Goal: Information Seeking & Learning: Learn about a topic

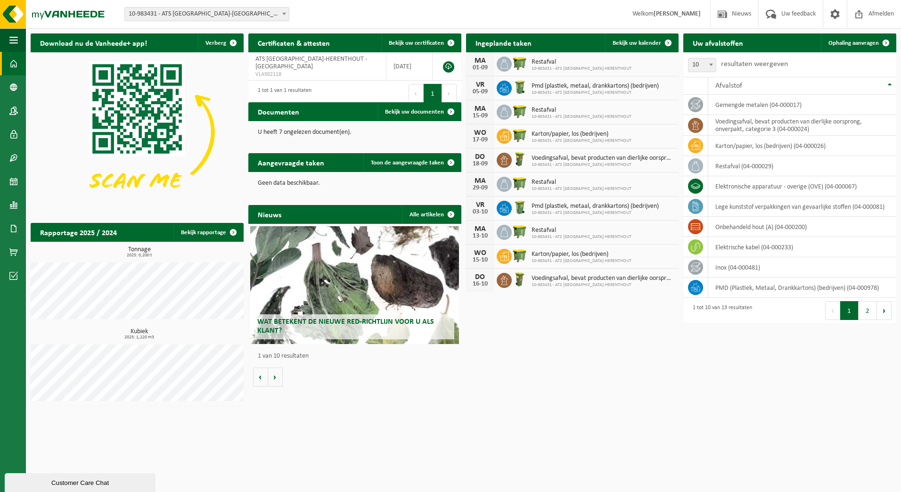
click at [378, 324] on span "Wat betekent de nieuwe RED-richtlijn voor u als klant?" at bounding box center [345, 326] width 177 height 17
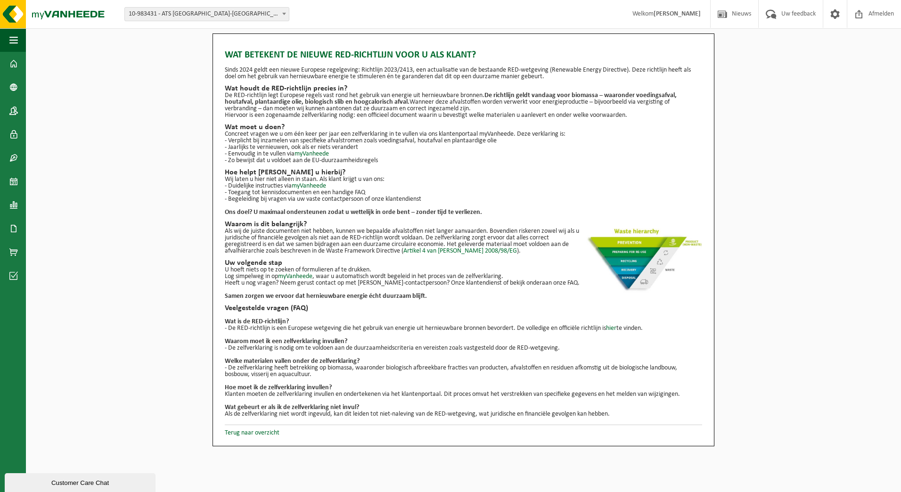
click at [765, 58] on div "Wat betekent de nieuwe RED-richtlijn voor u als klant? Sinds 2024 geldt een nie…" at bounding box center [464, 239] width 876 height 413
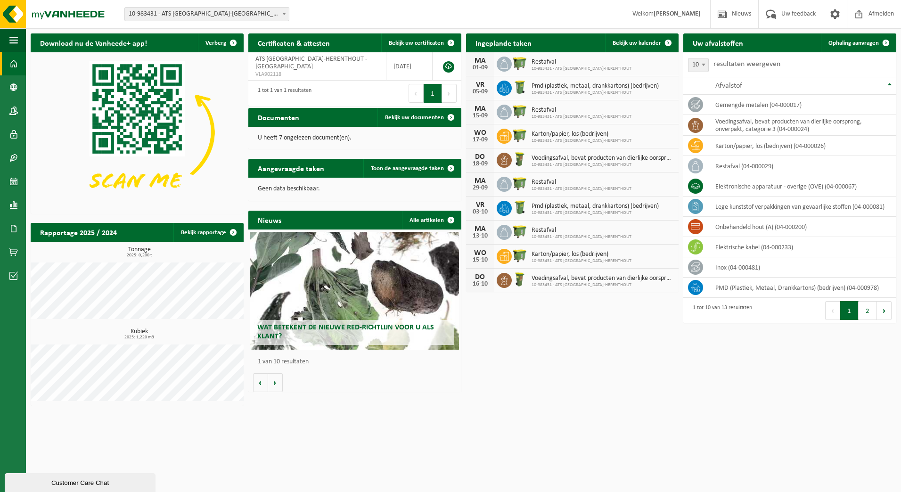
click at [702, 61] on span at bounding box center [703, 64] width 9 height 12
select select "25"
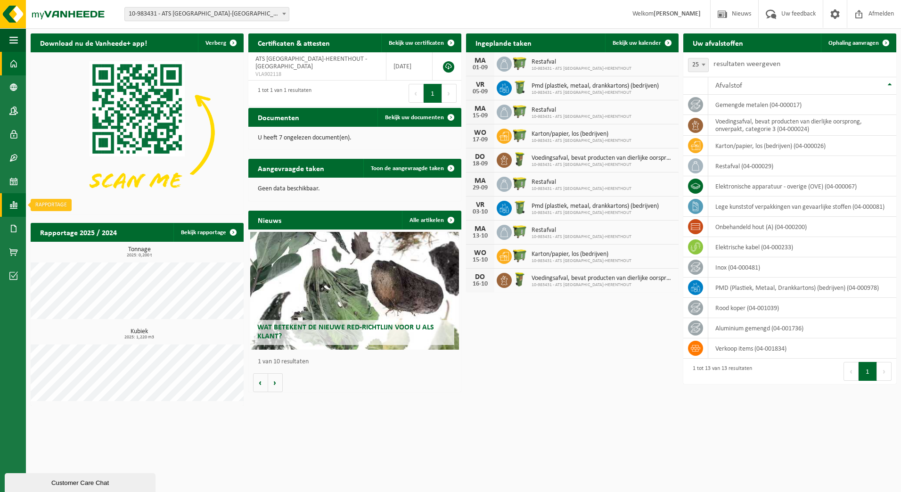
click at [17, 204] on span at bounding box center [13, 205] width 8 height 24
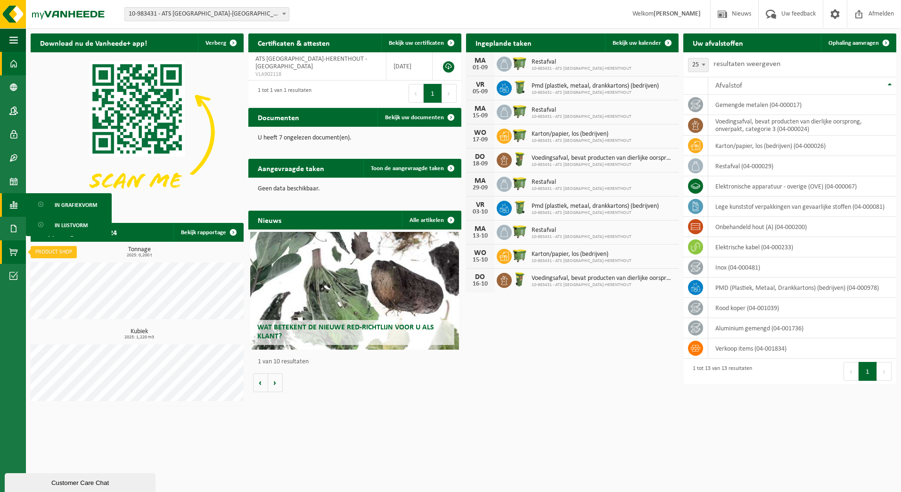
click at [14, 250] on span at bounding box center [13, 252] width 8 height 24
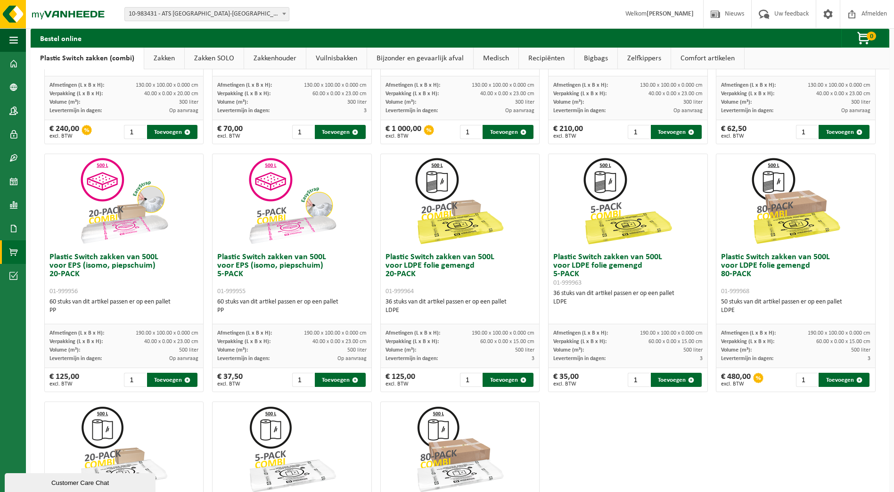
scroll to position [236, 0]
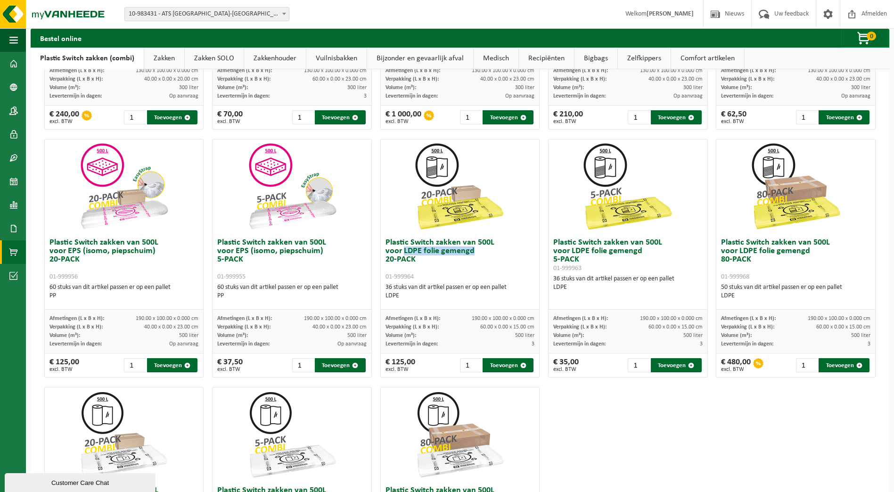
drag, startPoint x: 400, startPoint y: 251, endPoint x: 473, endPoint y: 252, distance: 73.6
click at [473, 252] on h3 "Plastic Switch zakken van 500L voor LDPE folie gemengd 20-PACK 01-999964" at bounding box center [460, 260] width 149 height 42
drag, startPoint x: 473, startPoint y: 252, endPoint x: 447, endPoint y: 252, distance: 26.4
copy h3 "LDPE folie gemengd"
